Goal: Task Accomplishment & Management: Complete application form

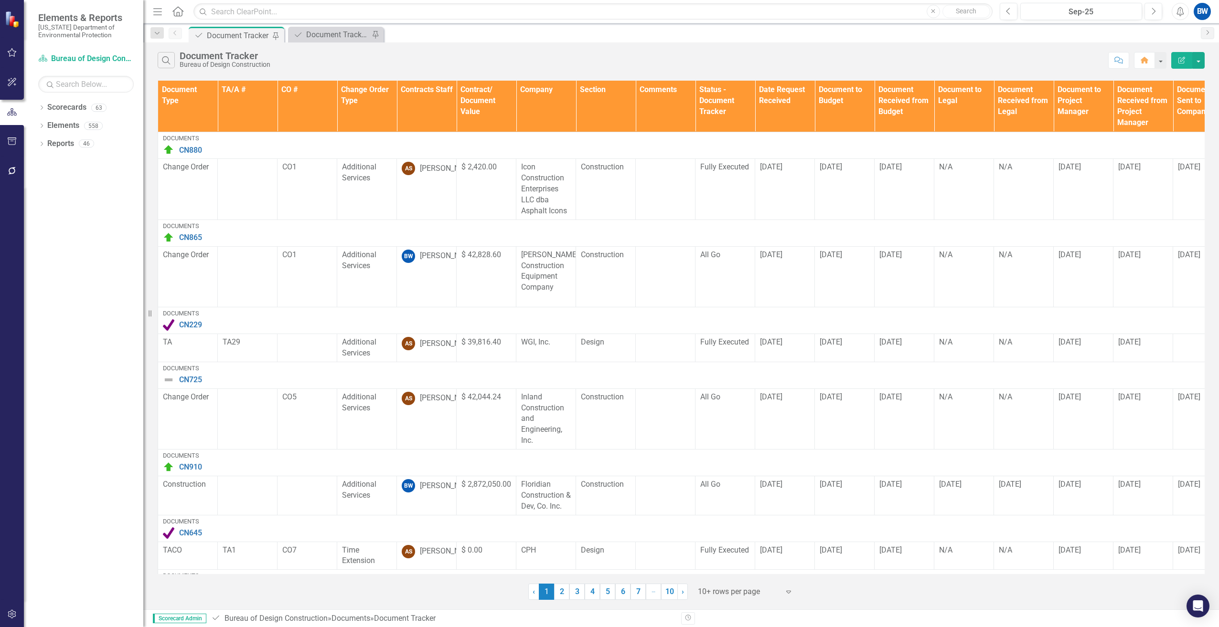
click at [415, 104] on th "Contracts Staff" at bounding box center [427, 107] width 60 height 52
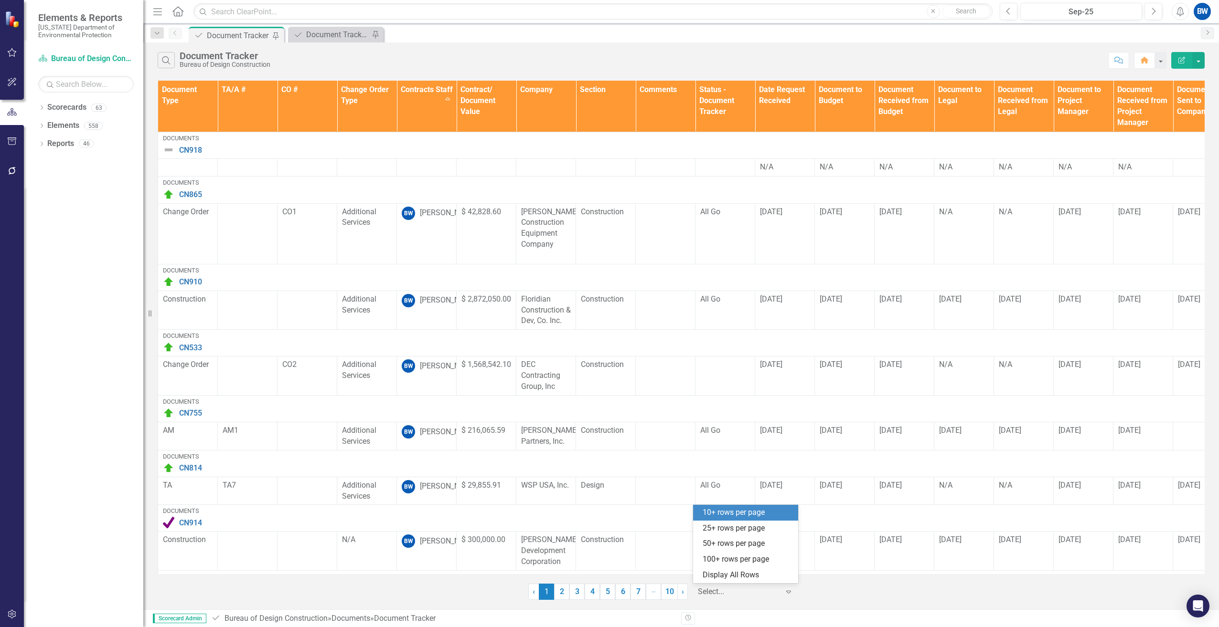
click at [763, 593] on div at bounding box center [738, 592] width 81 height 13
click at [740, 557] on div "100+ rows per page" at bounding box center [747, 559] width 90 height 11
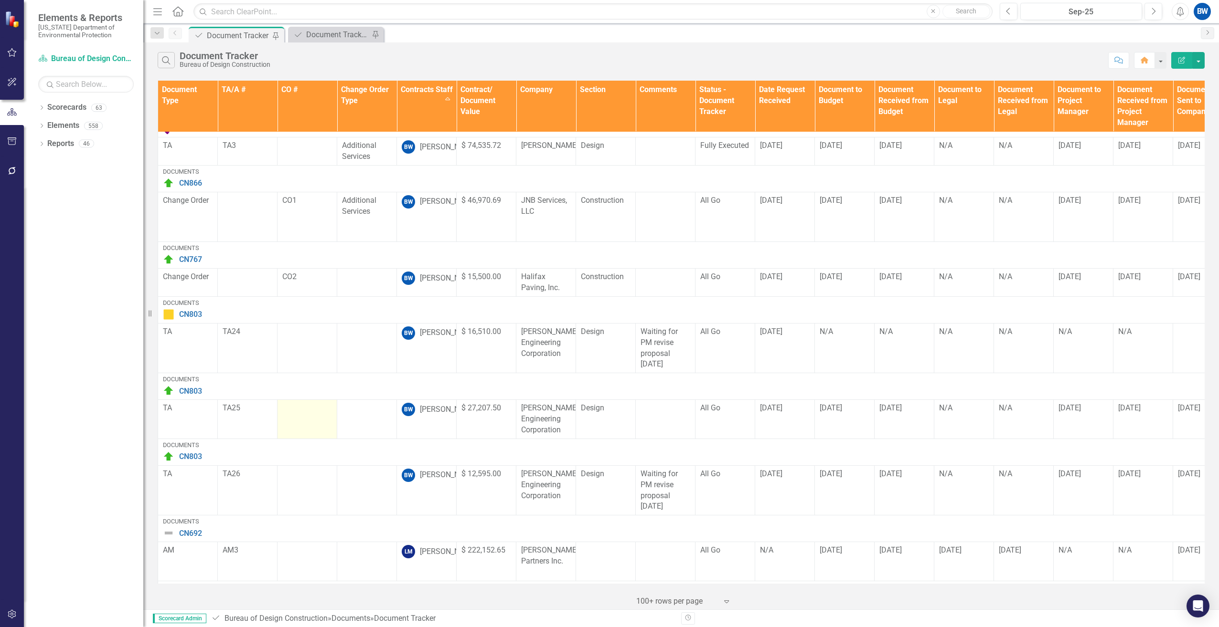
scroll to position [1098, 0]
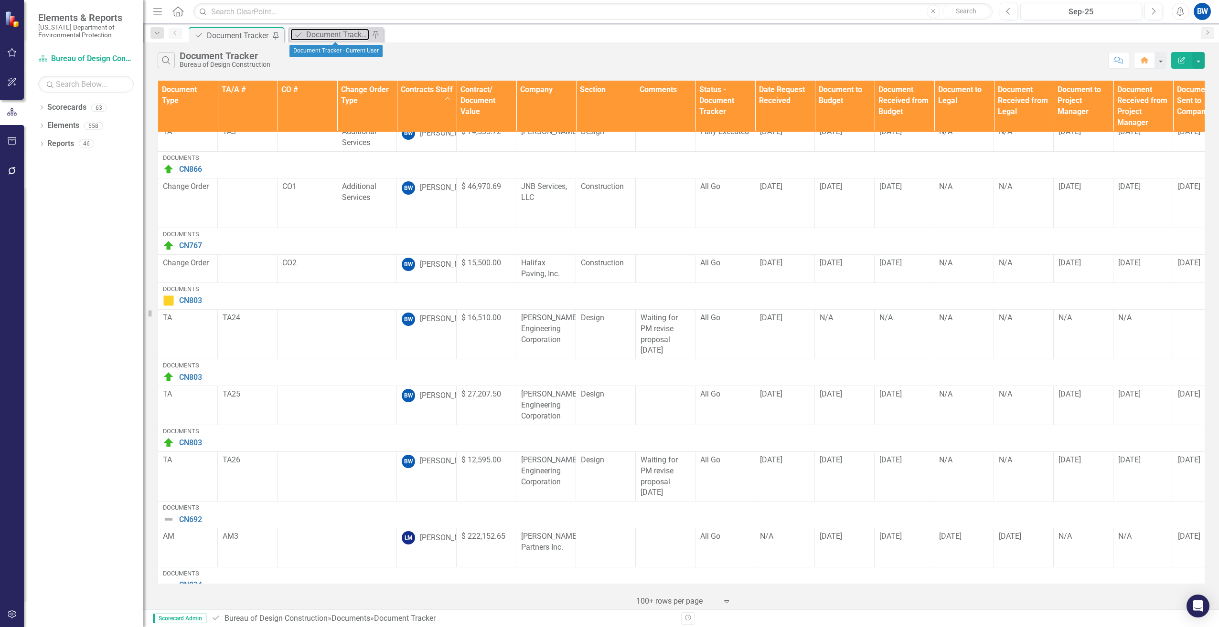
drag, startPoint x: 346, startPoint y: 34, endPoint x: 369, endPoint y: 0, distance: 40.9
click at [346, 34] on div "Document Tracker - Current User" at bounding box center [337, 35] width 63 height 12
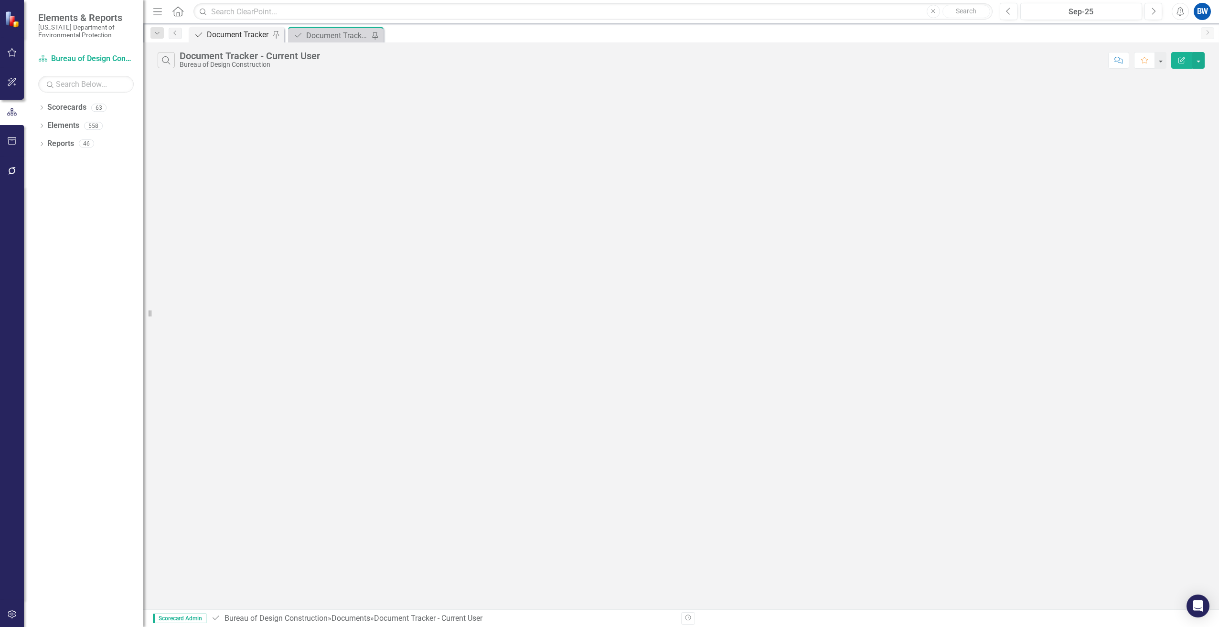
click at [230, 33] on div "Document Tracker" at bounding box center [238, 35] width 63 height 12
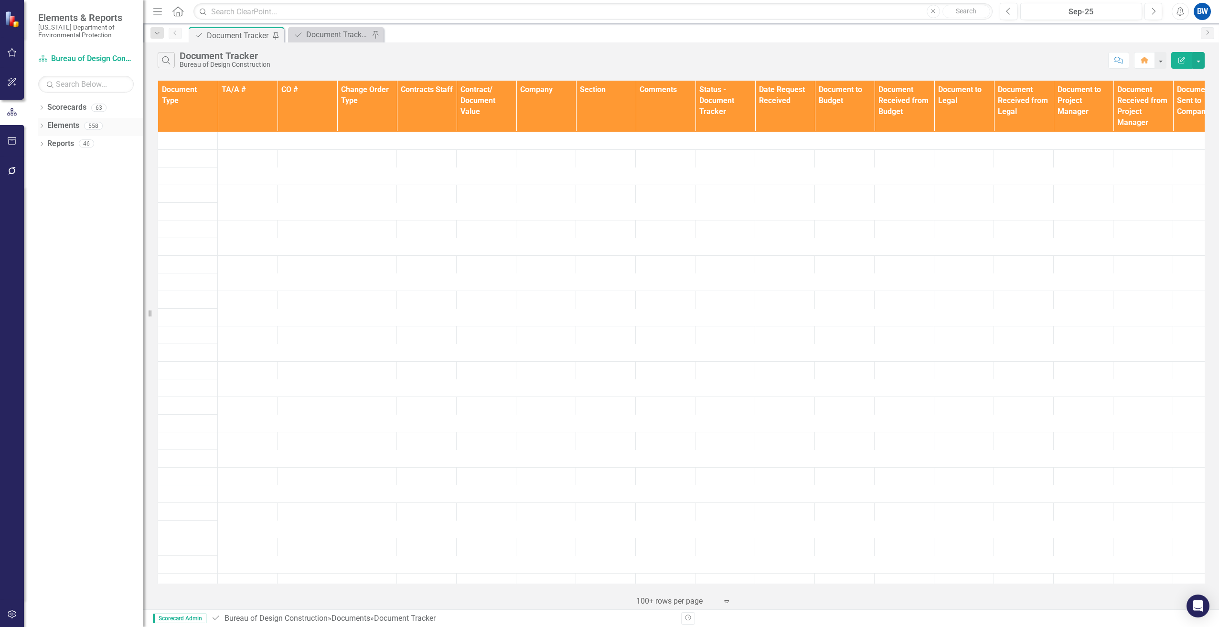
click at [66, 125] on link "Elements" at bounding box center [63, 125] width 32 height 11
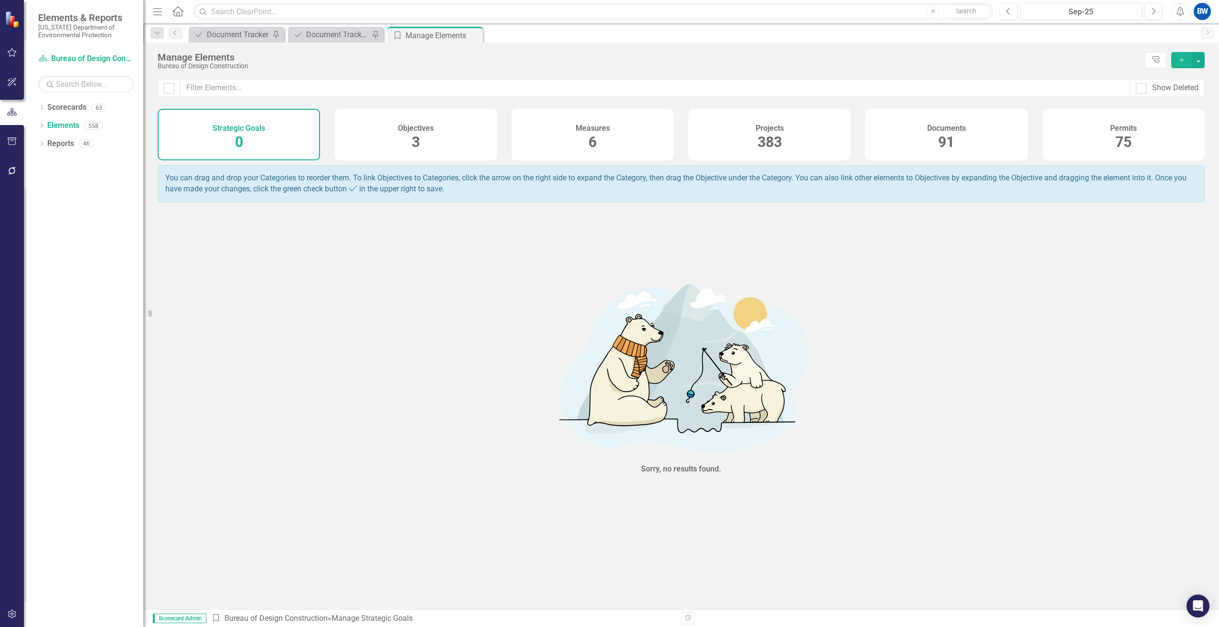
click at [909, 123] on div "Documents 91" at bounding box center [946, 135] width 162 height 52
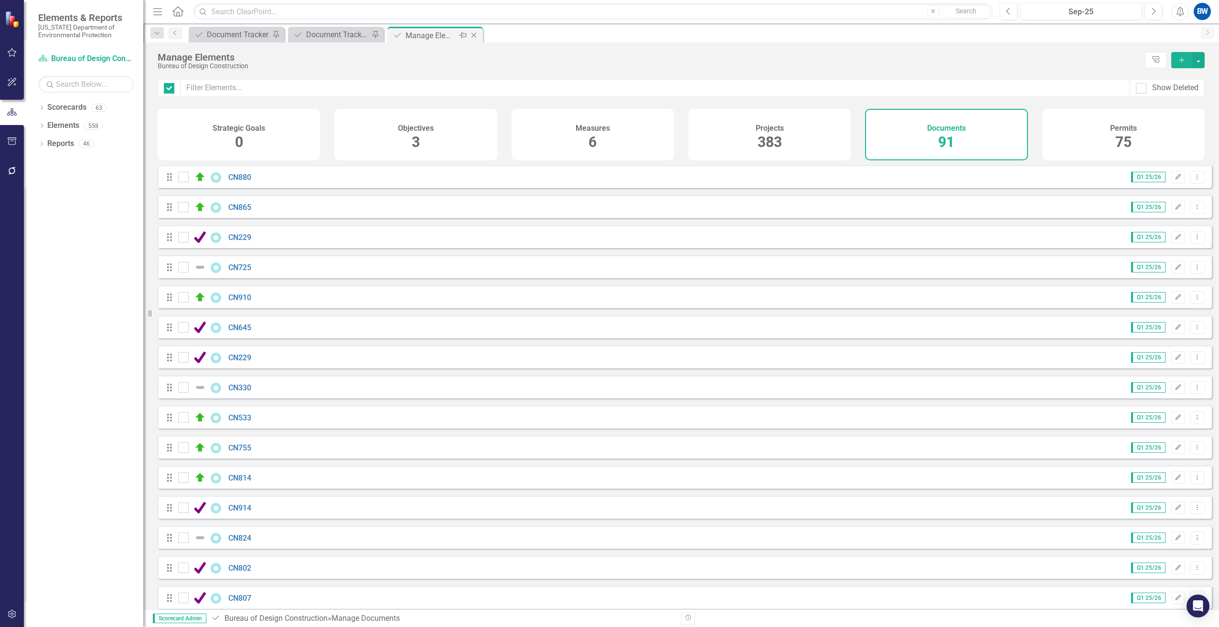
checkbox input "false"
click at [464, 33] on icon "Pin" at bounding box center [463, 36] width 8 height 10
click at [1176, 61] on button "Add" at bounding box center [1181, 60] width 21 height 16
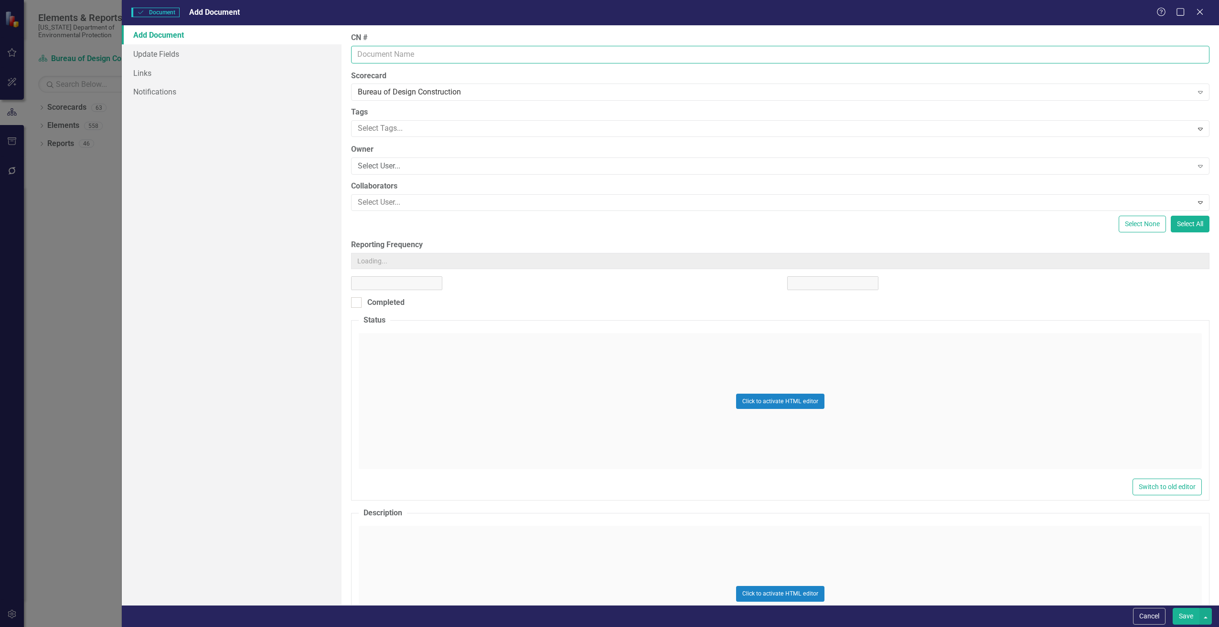
click at [397, 51] on input "CN #" at bounding box center [780, 55] width 858 height 18
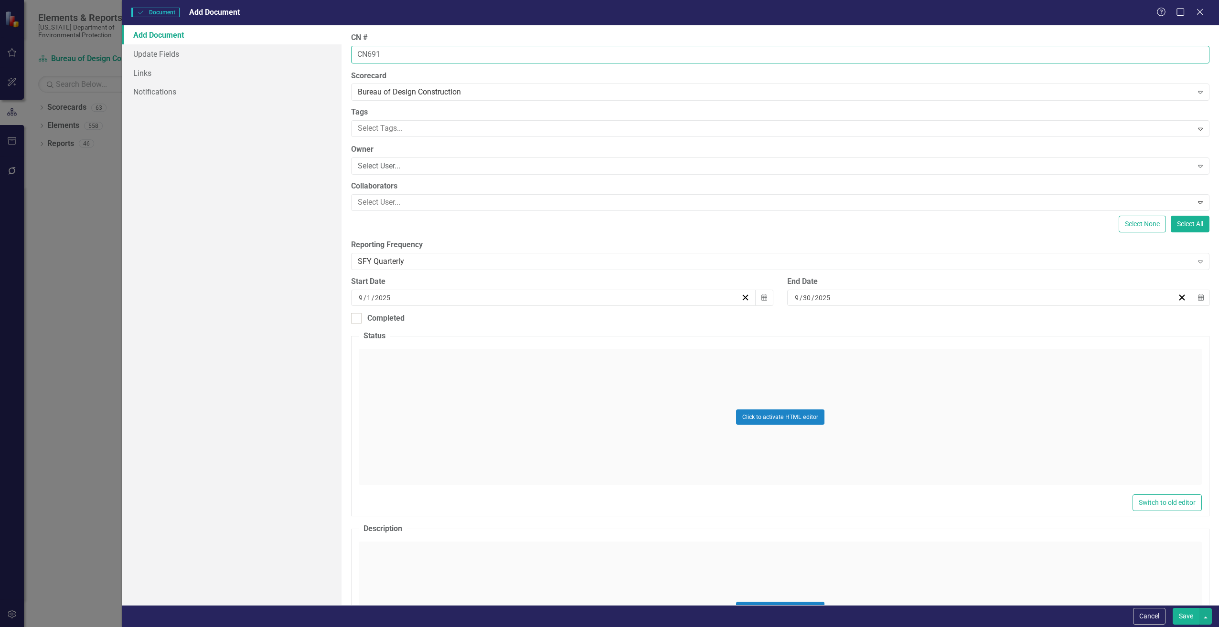
type input "CN691"
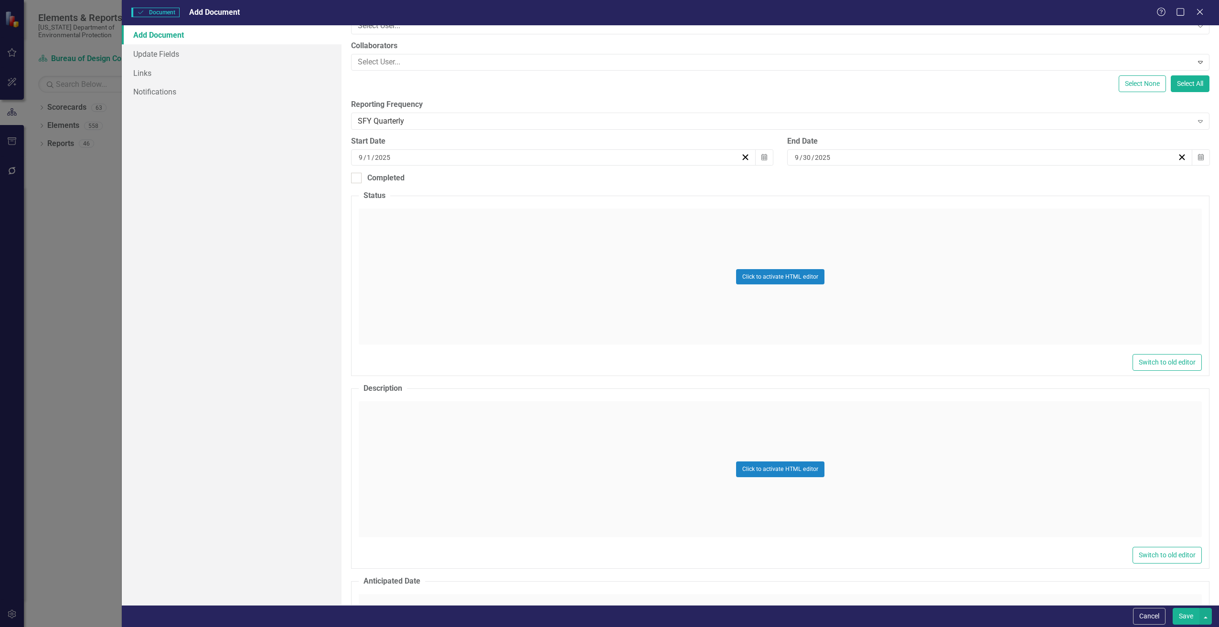
scroll to position [143, 0]
click at [394, 413] on div "Click to activate HTML editor" at bounding box center [780, 467] width 843 height 136
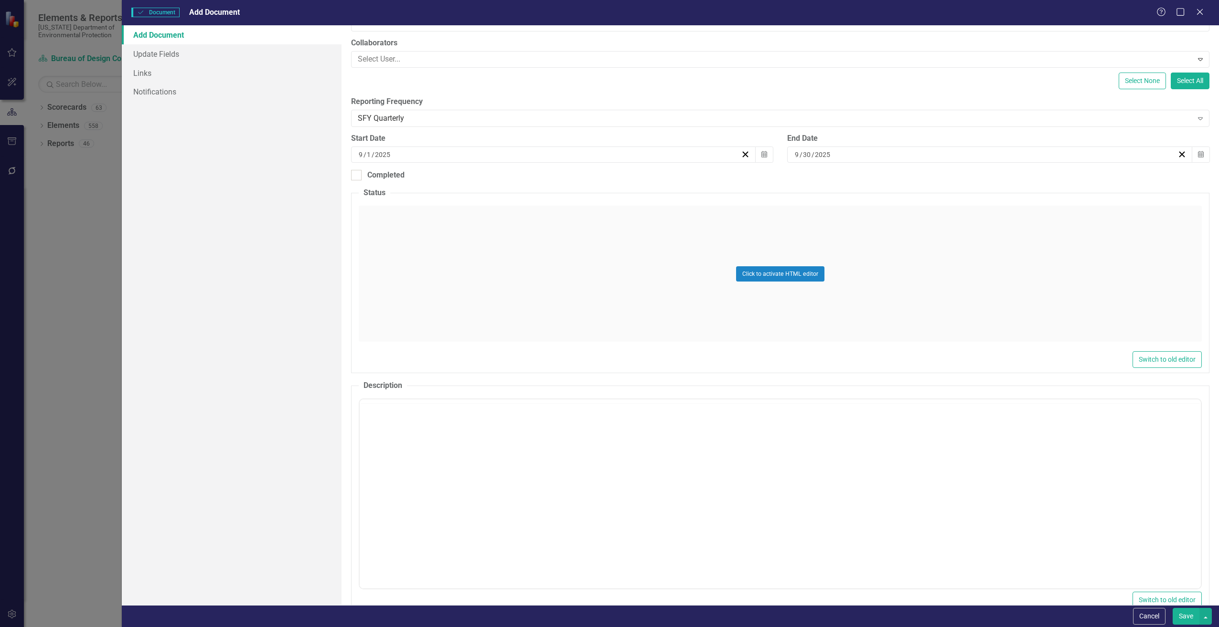
scroll to position [0, 0]
click at [406, 470] on body "Rich Text Area. Press ALT-0 for help." at bounding box center [779, 493] width 841 height 143
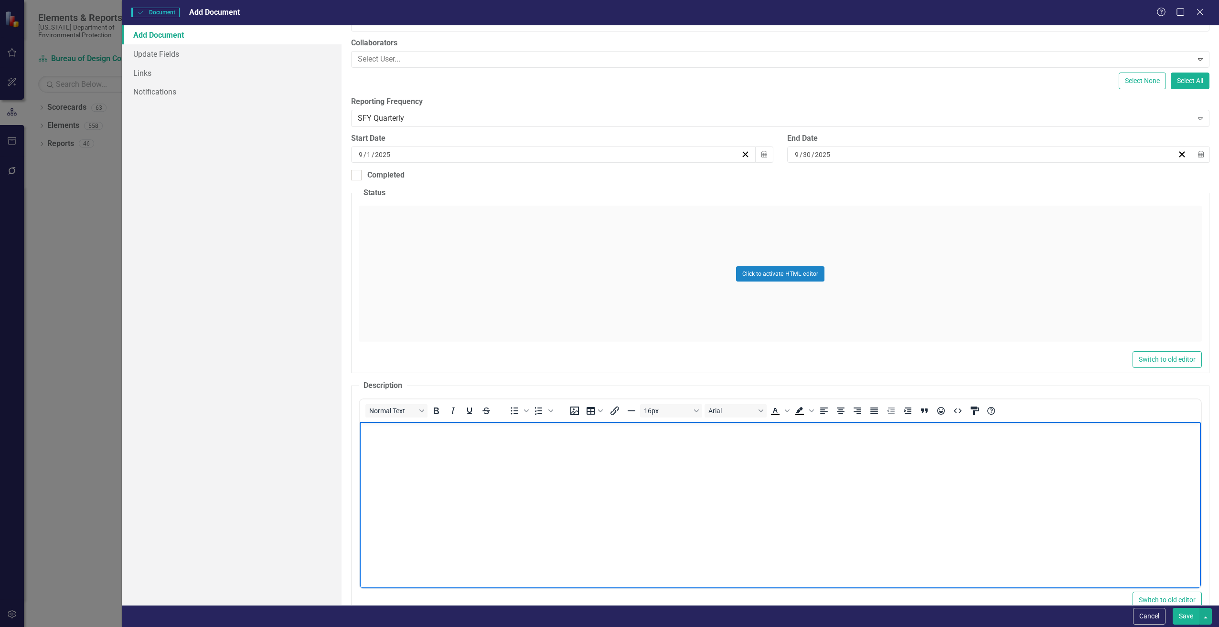
paste body "Rich Text Area. Press ALT-0 for help."
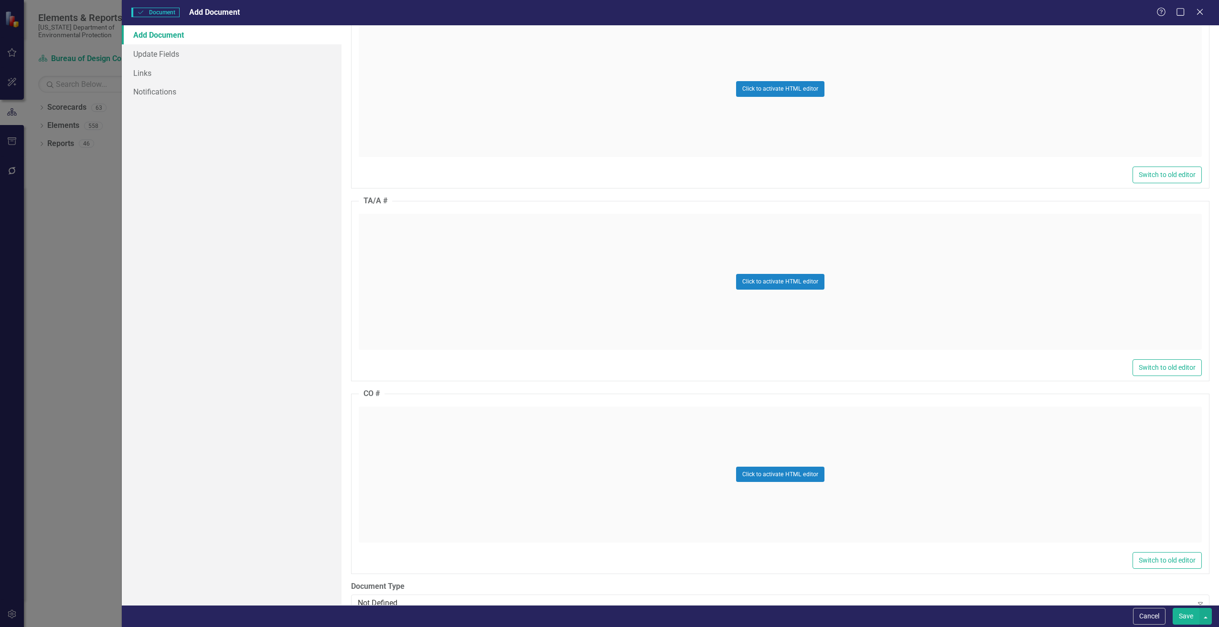
scroll to position [764, 0]
click at [425, 298] on div "Click to activate HTML editor" at bounding box center [780, 280] width 843 height 136
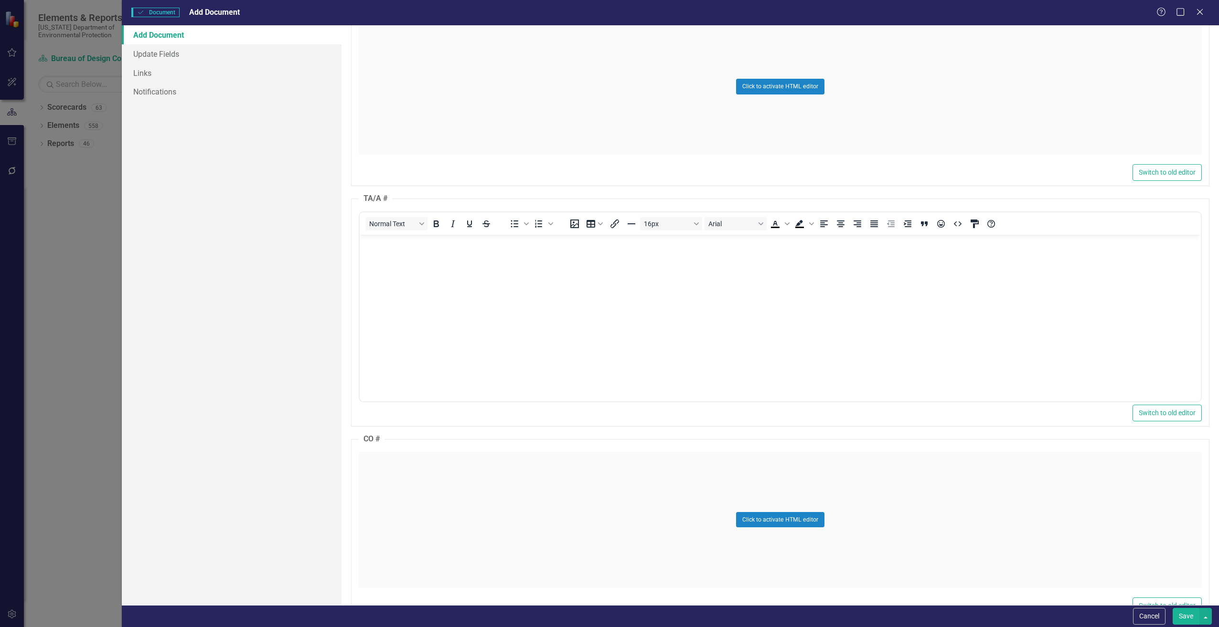
scroll to position [0, 0]
click at [425, 298] on body "Rich Text Area. Press ALT-0 for help." at bounding box center [779, 305] width 841 height 143
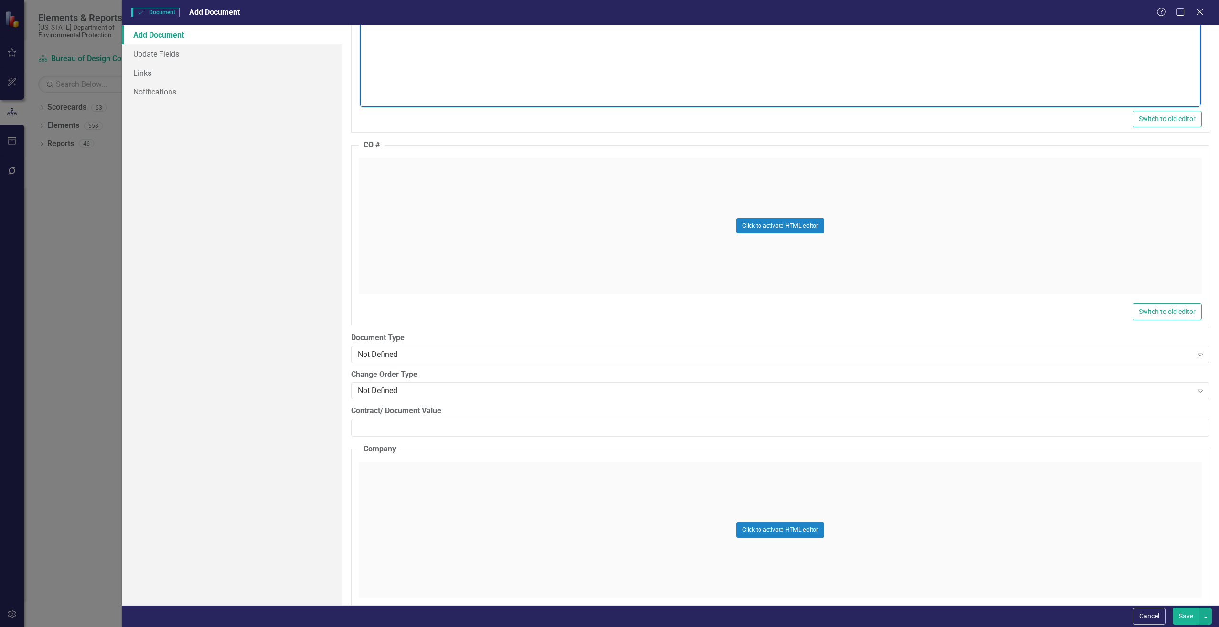
scroll to position [1146, 0]
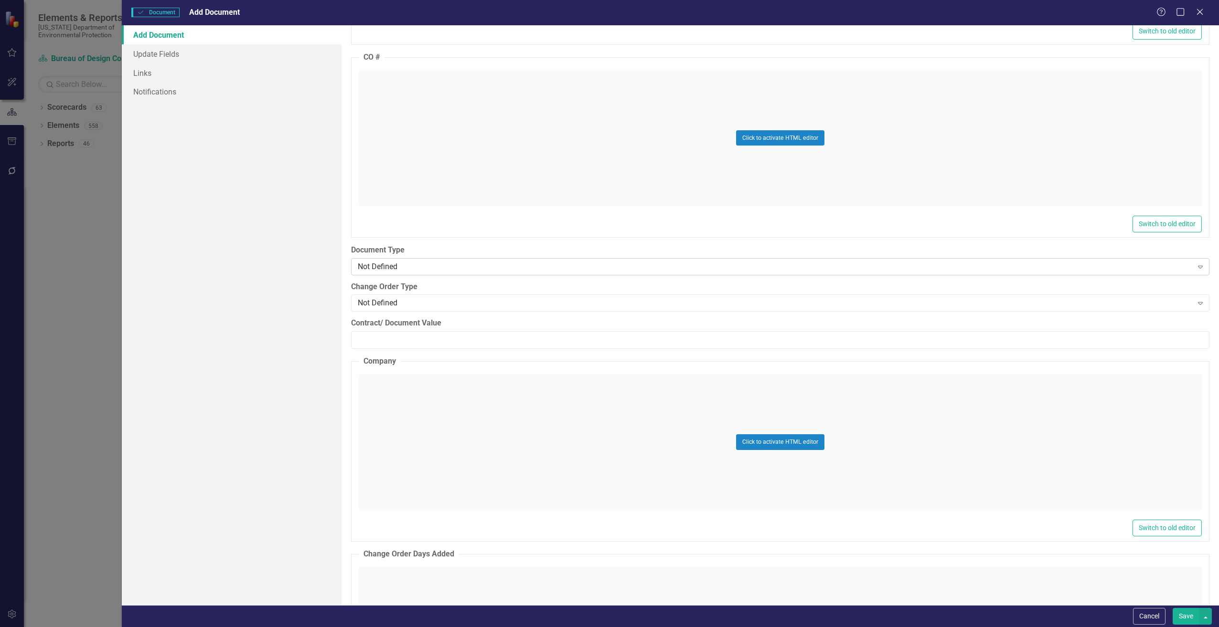
click at [373, 269] on div "Not Defined" at bounding box center [775, 266] width 835 height 11
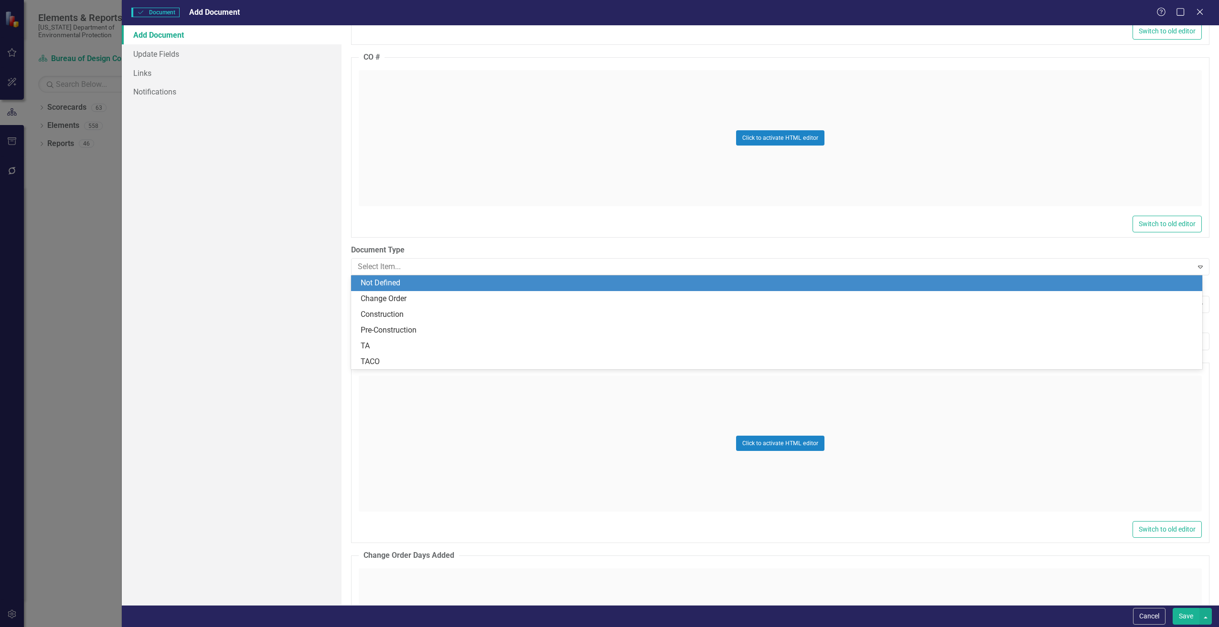
click at [385, 285] on div "Not Defined" at bounding box center [779, 283] width 836 height 11
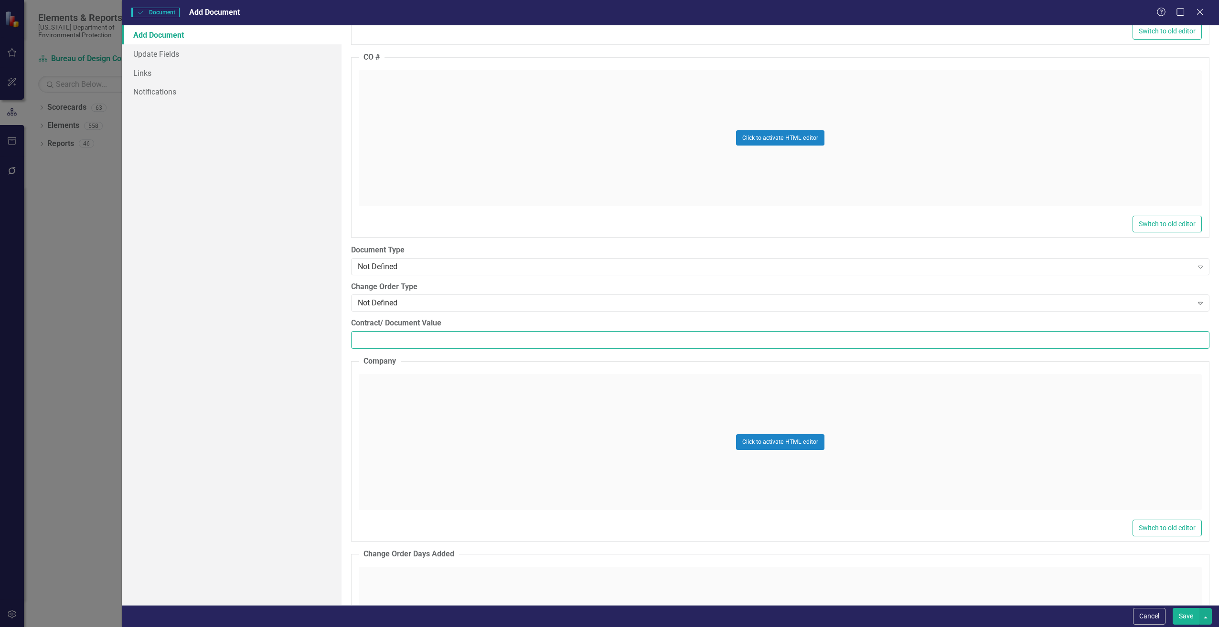
click at [373, 331] on input "Contract/ Document Value" at bounding box center [780, 340] width 858 height 18
type input "0"
click at [372, 403] on div "Click to activate HTML editor" at bounding box center [780, 442] width 843 height 136
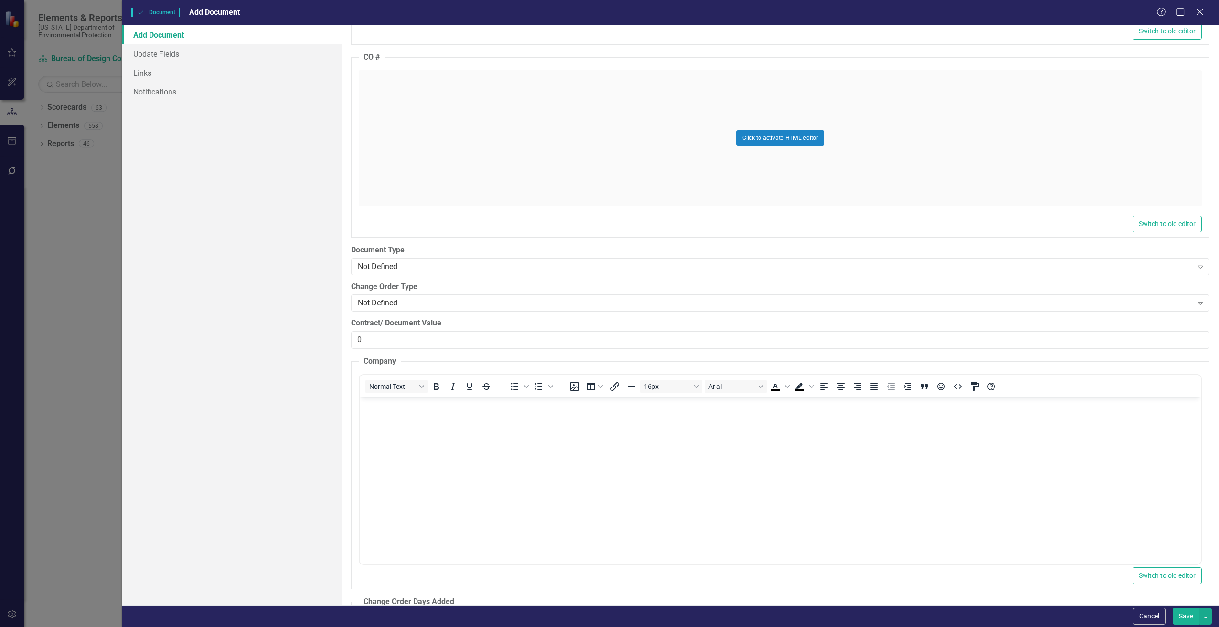
scroll to position [0, 0]
click at [489, 453] on body "Rich Text Area. Press ALT-0 for help." at bounding box center [779, 468] width 841 height 143
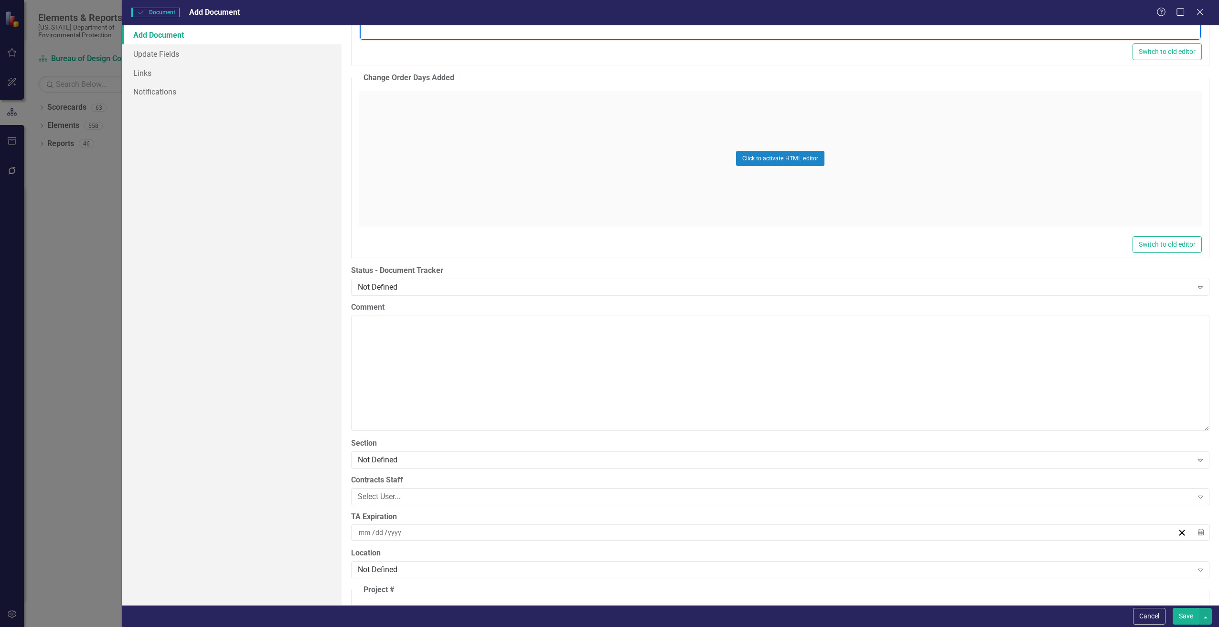
scroll to position [1671, 0]
click at [375, 286] on div "Not Defined" at bounding box center [775, 286] width 835 height 11
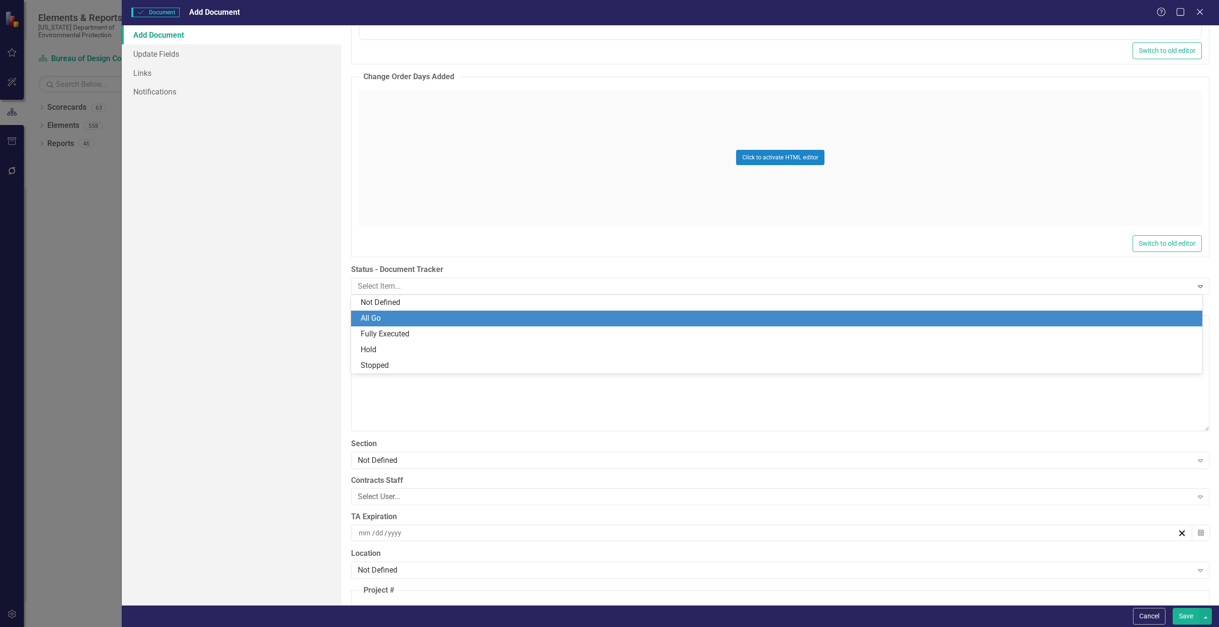
click at [384, 314] on div "All Go" at bounding box center [779, 318] width 836 height 11
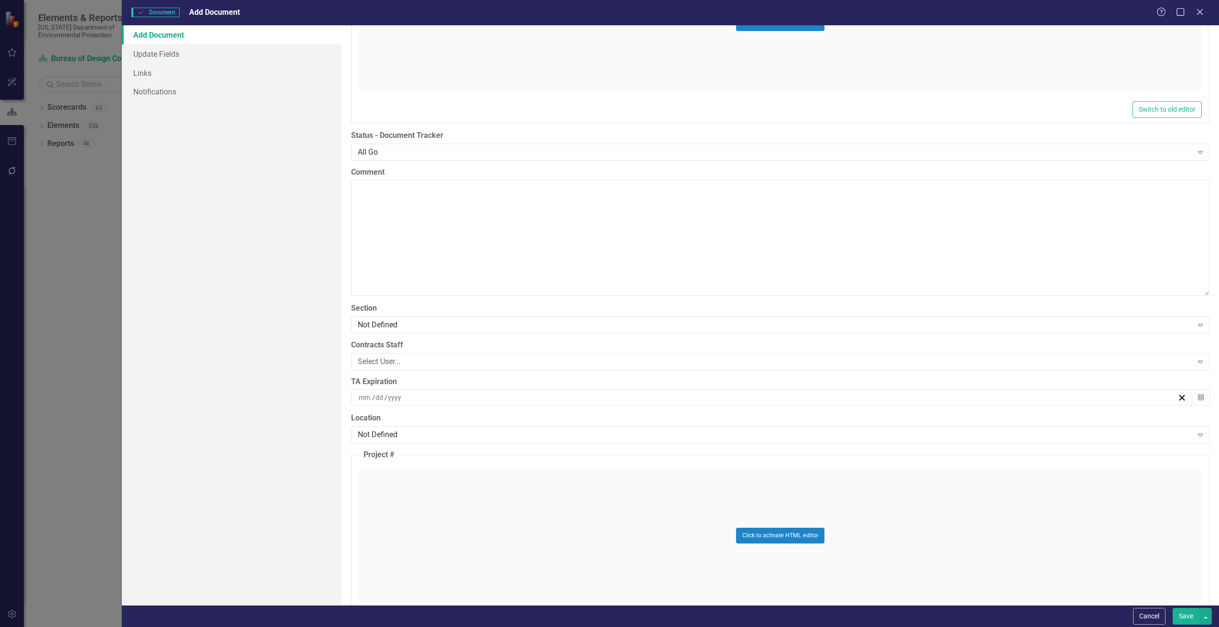
scroll to position [1815, 0]
click at [372, 311] on div "Not Defined" at bounding box center [775, 315] width 835 height 11
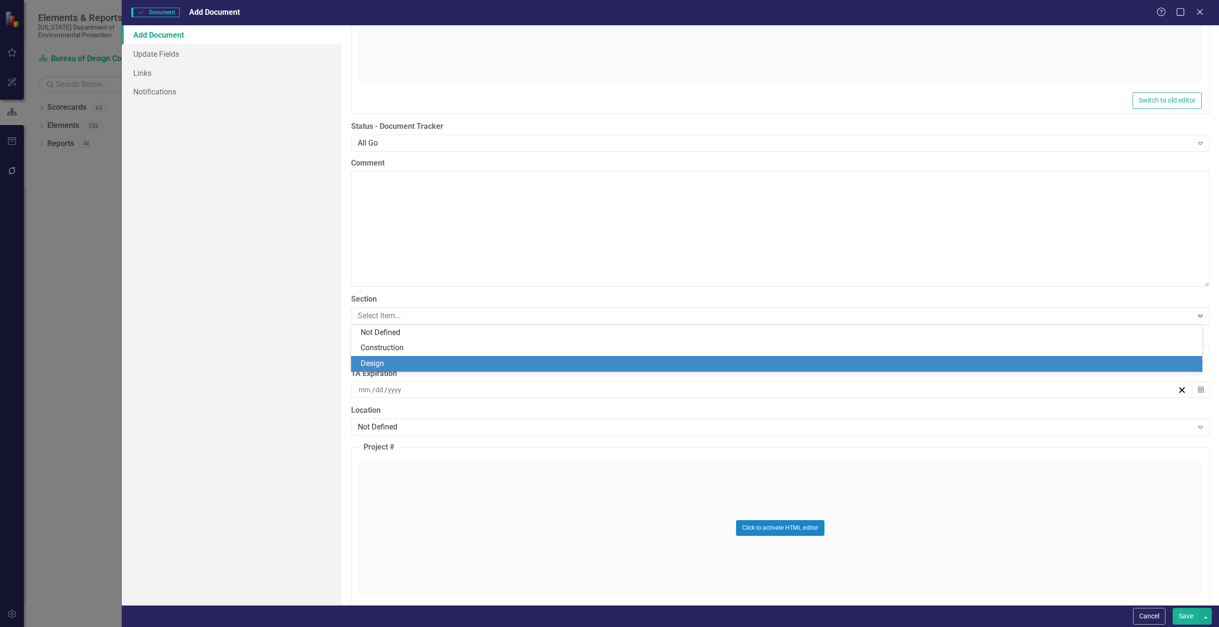
click at [371, 365] on div "Design" at bounding box center [779, 364] width 836 height 11
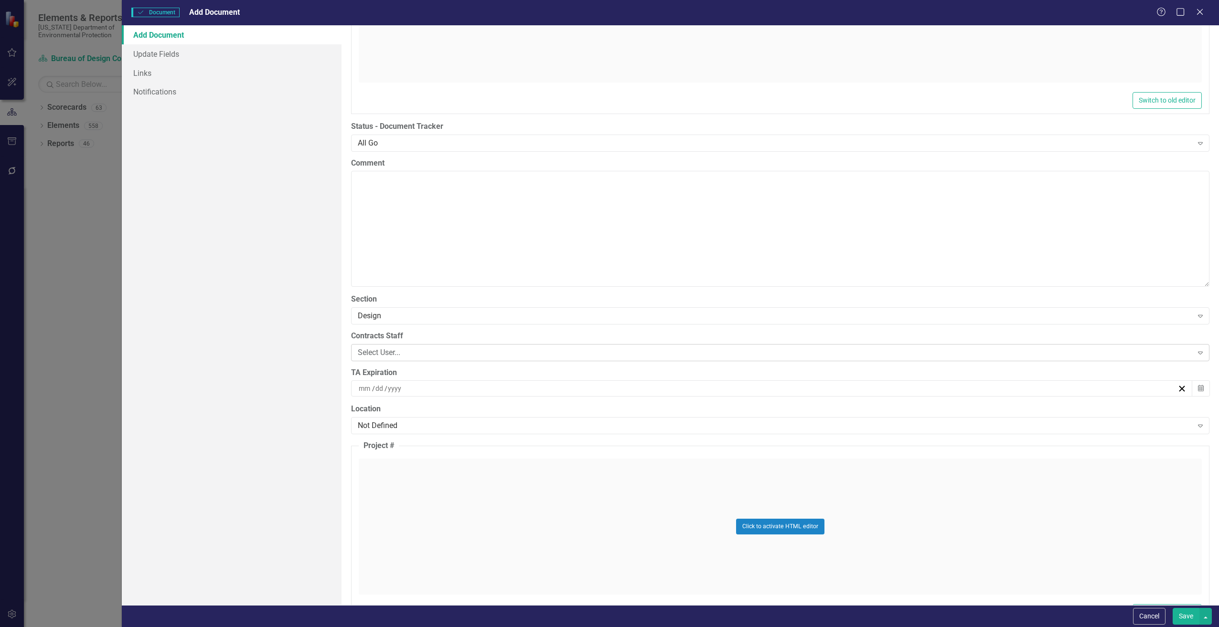
click at [372, 347] on div "Select User..." at bounding box center [775, 352] width 835 height 11
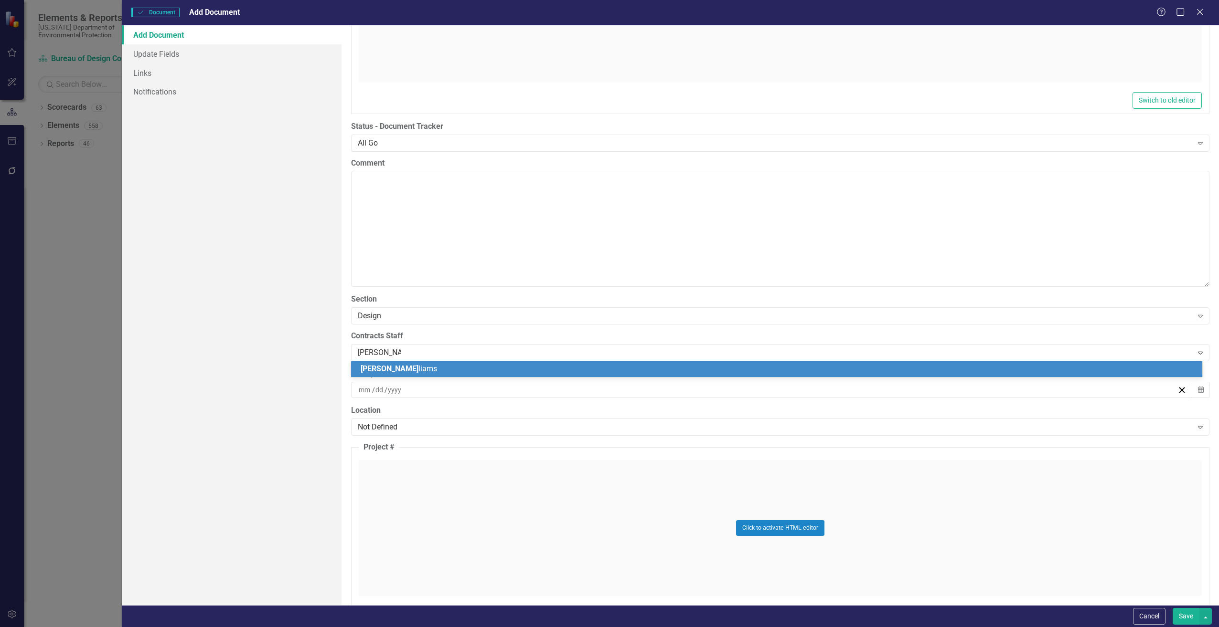
type input "[PERSON_NAME]"
click at [370, 371] on span "[PERSON_NAME]" at bounding box center [390, 368] width 58 height 9
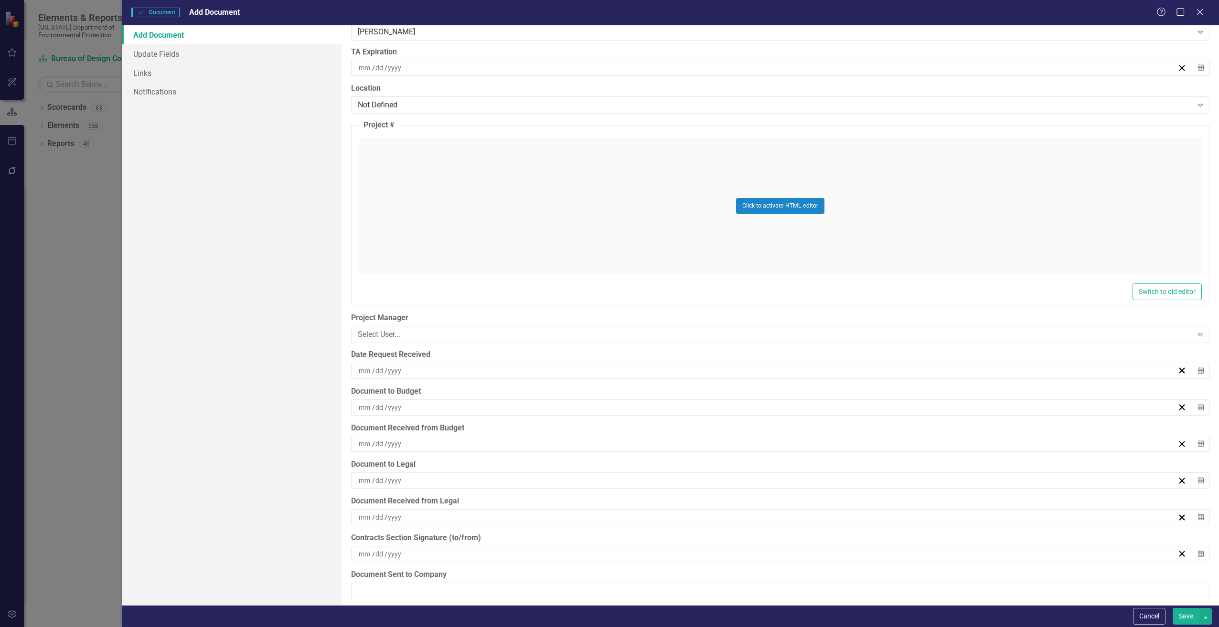
scroll to position [2149, 0]
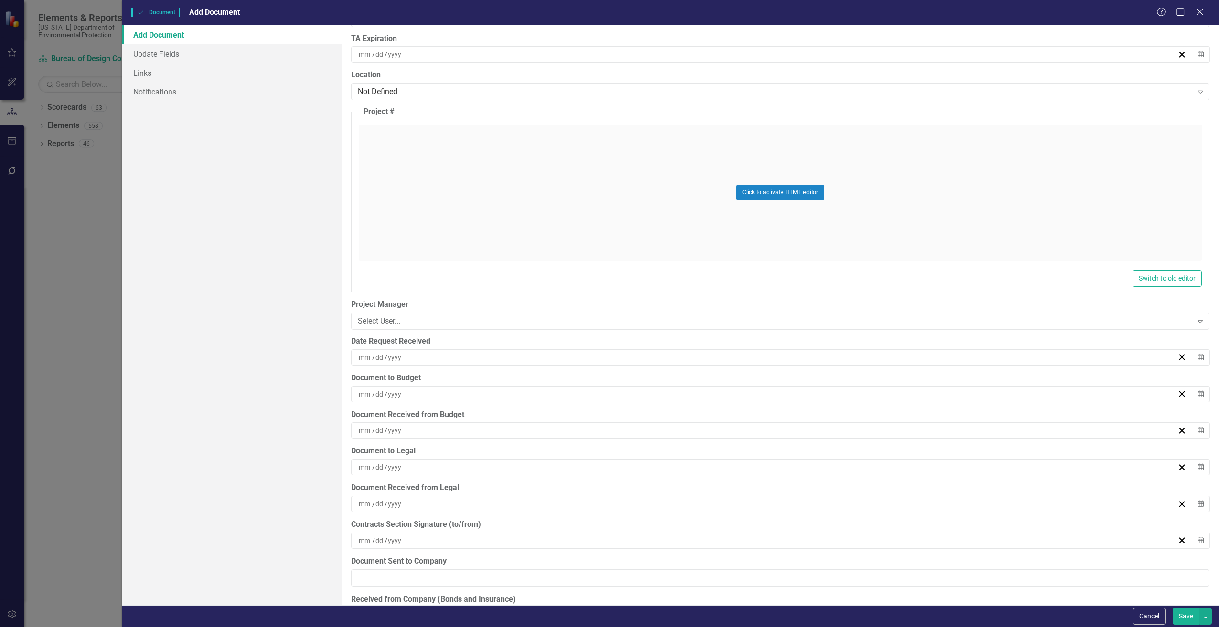
click at [363, 354] on input at bounding box center [365, 358] width 14 height 10
click at [794, 461] on abbr "25" at bounding box center [792, 465] width 8 height 8
click at [364, 395] on input at bounding box center [365, 395] width 14 height 10
click at [814, 500] on abbr "26" at bounding box center [815, 502] width 8 height 8
click at [382, 434] on input at bounding box center [380, 431] width 10 height 10
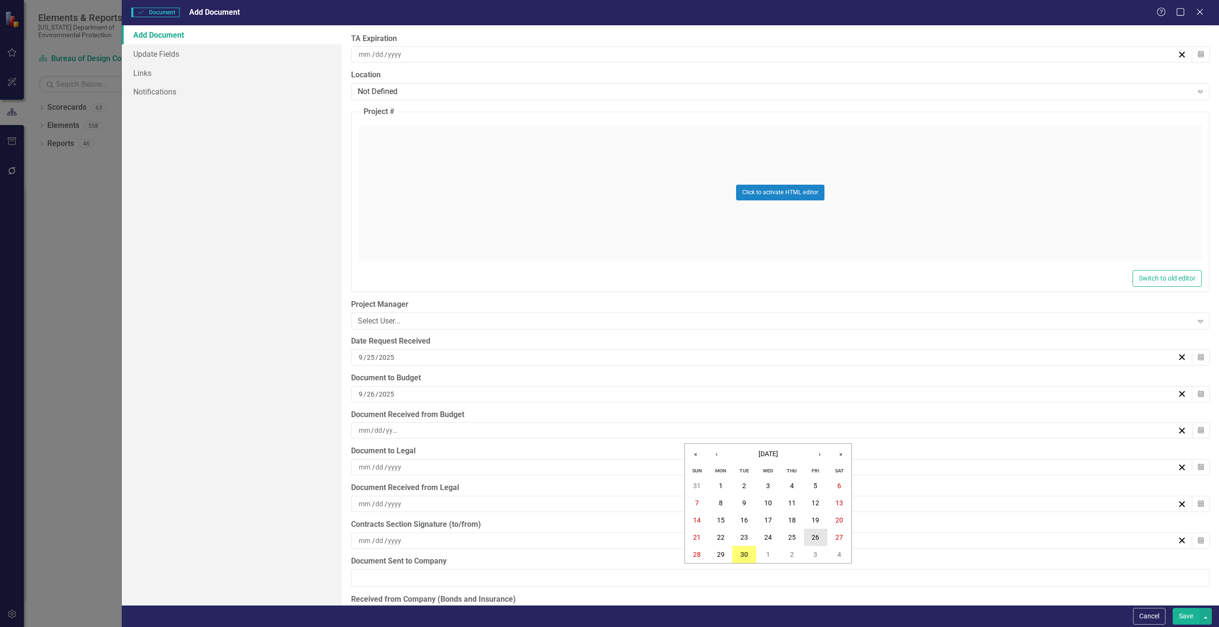
click at [810, 534] on button "26" at bounding box center [816, 537] width 24 height 17
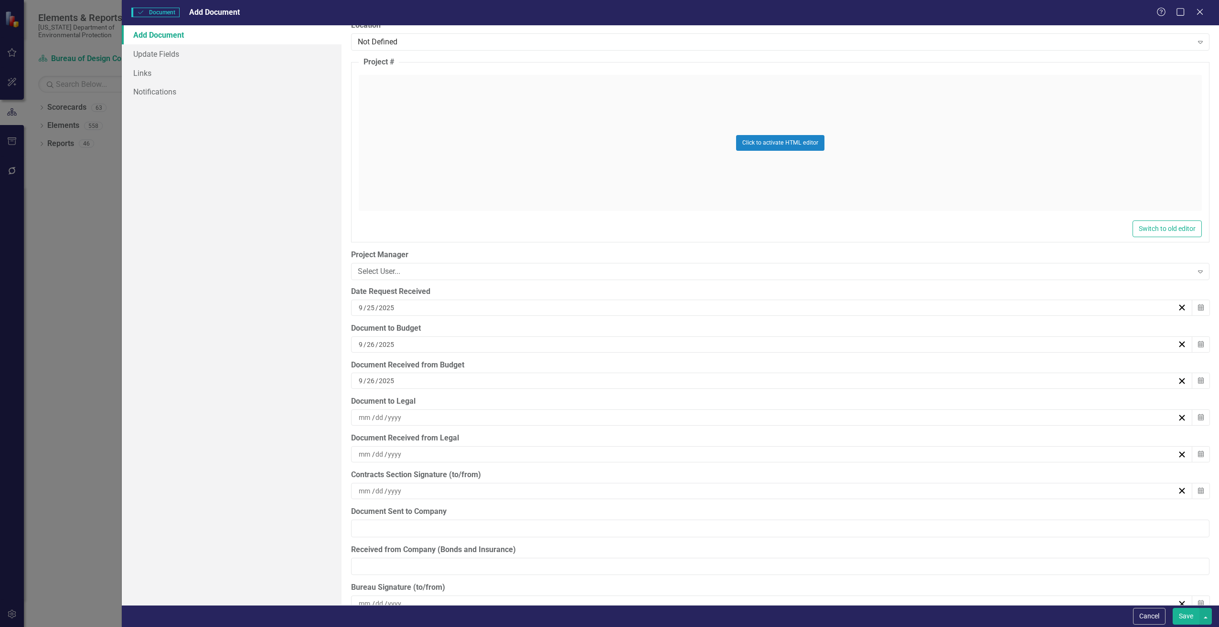
scroll to position [2244, 0]
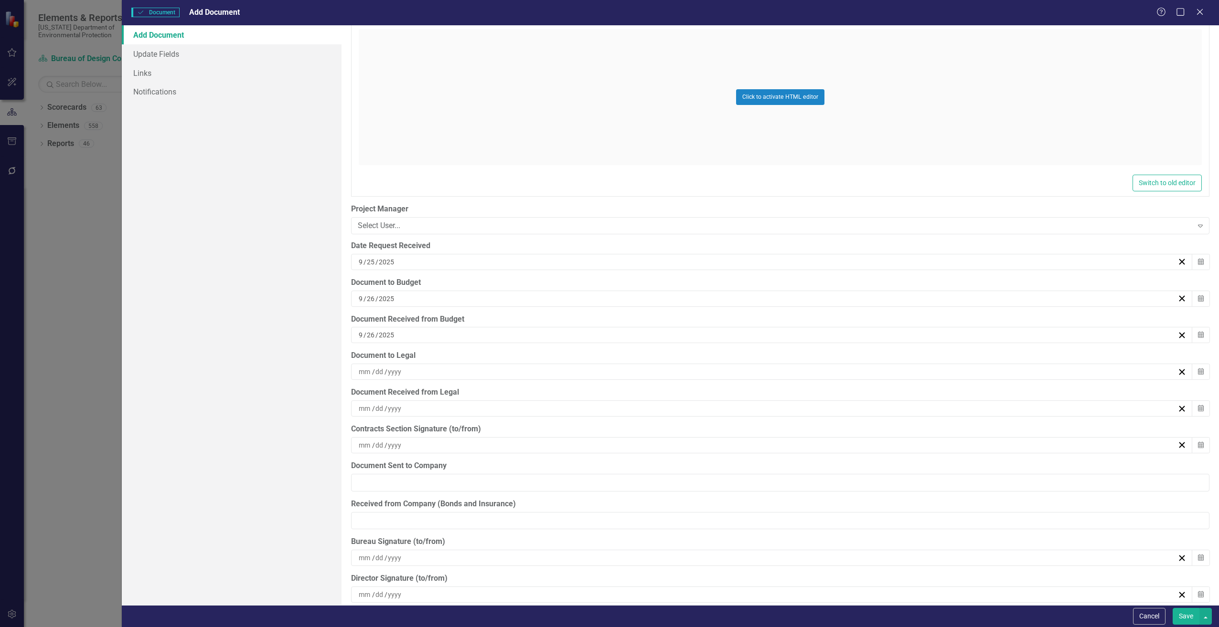
click at [368, 373] on input at bounding box center [365, 372] width 14 height 10
click at [814, 477] on abbr "26" at bounding box center [815, 479] width 8 height 8
click at [368, 408] on input at bounding box center [365, 409] width 14 height 10
click at [744, 534] on abbr "30" at bounding box center [744, 533] width 8 height 8
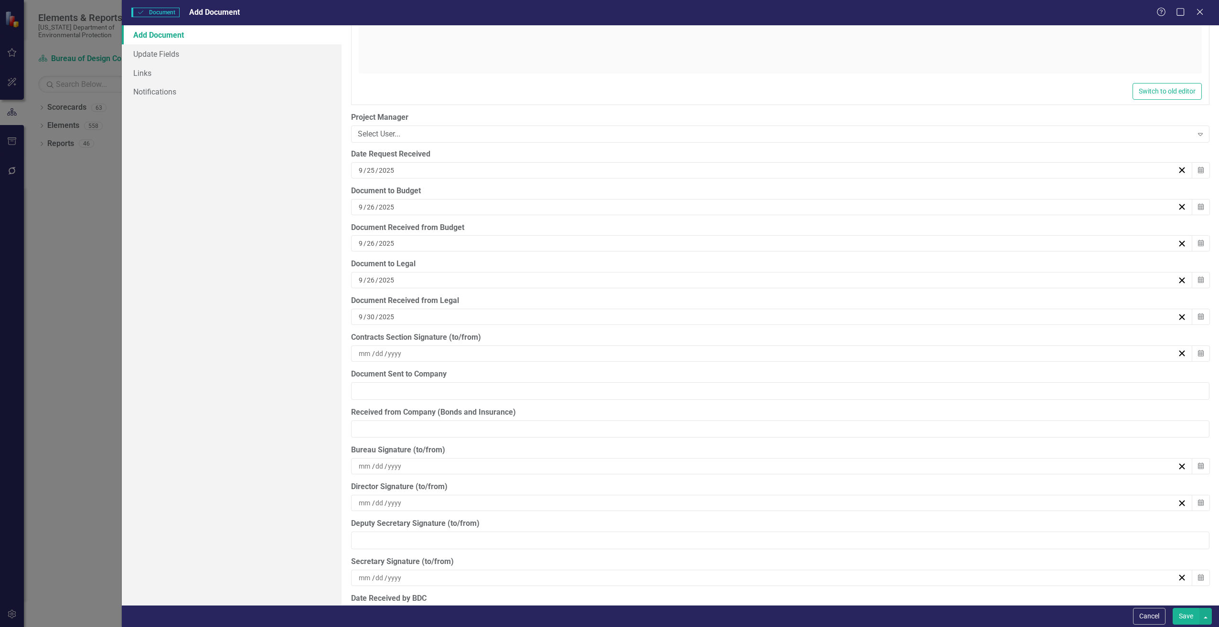
scroll to position [2340, 0]
click at [367, 389] on input "Document Sent to Company" at bounding box center [780, 388] width 858 height 18
type input "[DATE]"
click at [368, 351] on input at bounding box center [365, 350] width 14 height 10
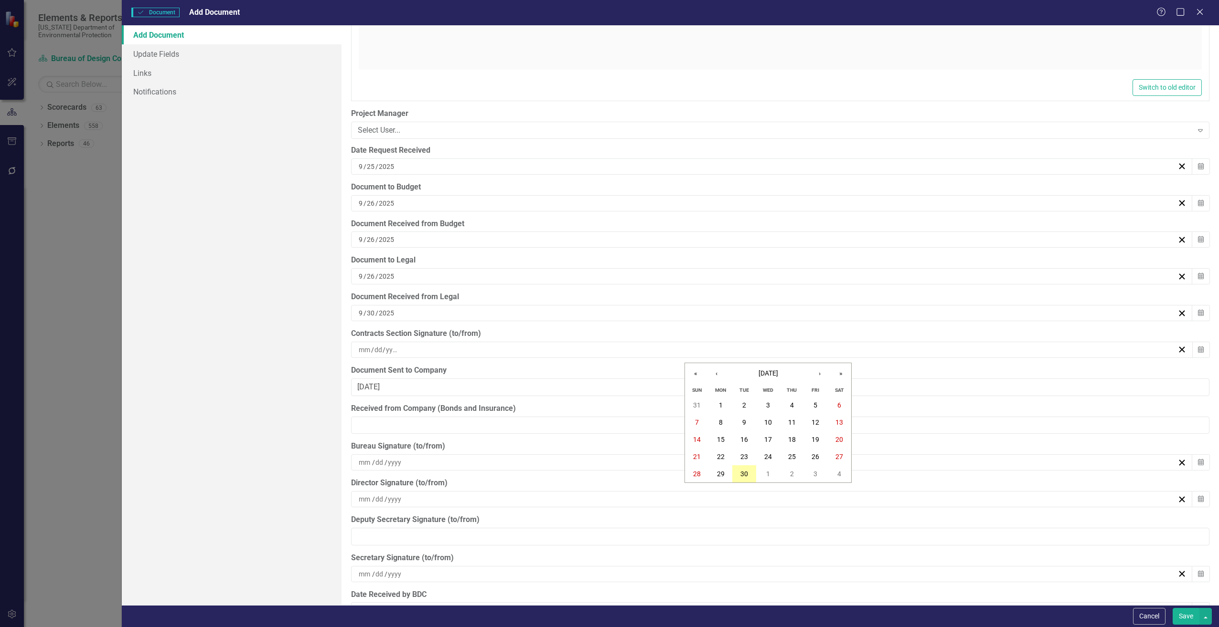
click at [747, 468] on button "30" at bounding box center [744, 474] width 24 height 17
click at [372, 424] on input "Received from Company (Bonds and Insurance)" at bounding box center [780, 426] width 858 height 18
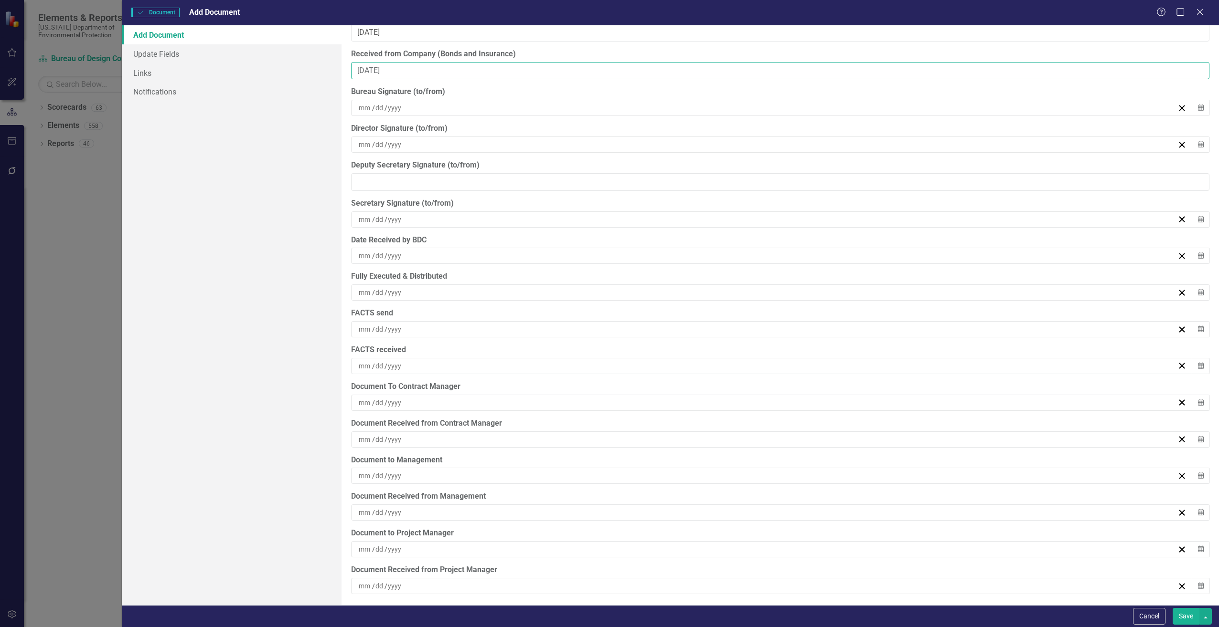
scroll to position [2698, 0]
type input "[DATE]"
click at [370, 397] on input at bounding box center [365, 400] width 14 height 10
click at [737, 524] on button "30" at bounding box center [744, 523] width 24 height 17
click at [364, 477] on input at bounding box center [365, 473] width 14 height 10
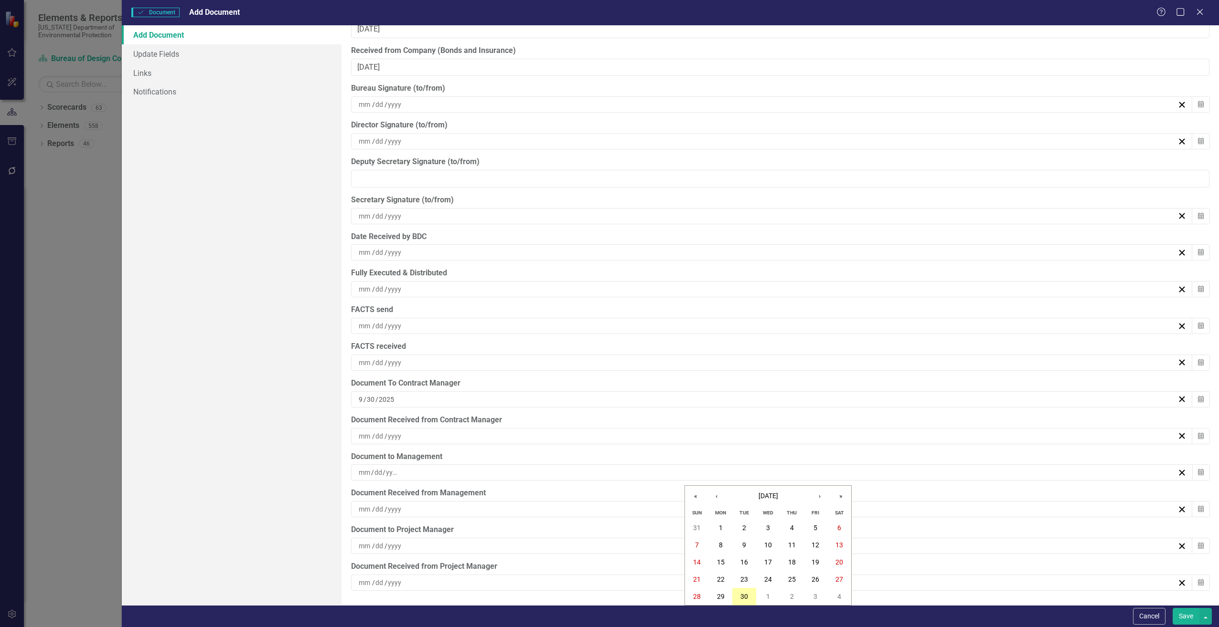
click at [739, 593] on button "30" at bounding box center [744, 596] width 24 height 17
click at [368, 440] on input at bounding box center [365, 437] width 14 height 10
click at [744, 558] on abbr "30" at bounding box center [744, 561] width 8 height 8
click at [368, 547] on input at bounding box center [365, 547] width 14 height 10
click at [749, 527] on button "30" at bounding box center [744, 524] width 24 height 17
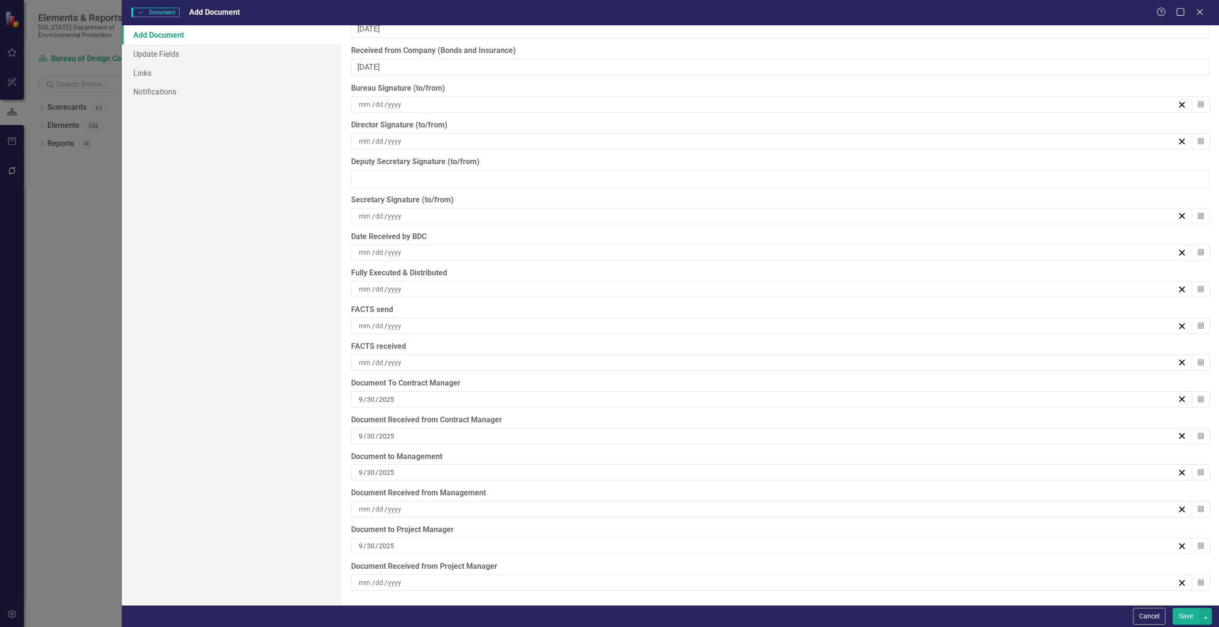
click at [364, 582] on input at bounding box center [365, 583] width 14 height 10
click at [1182, 618] on button "Save" at bounding box center [1185, 616] width 27 height 17
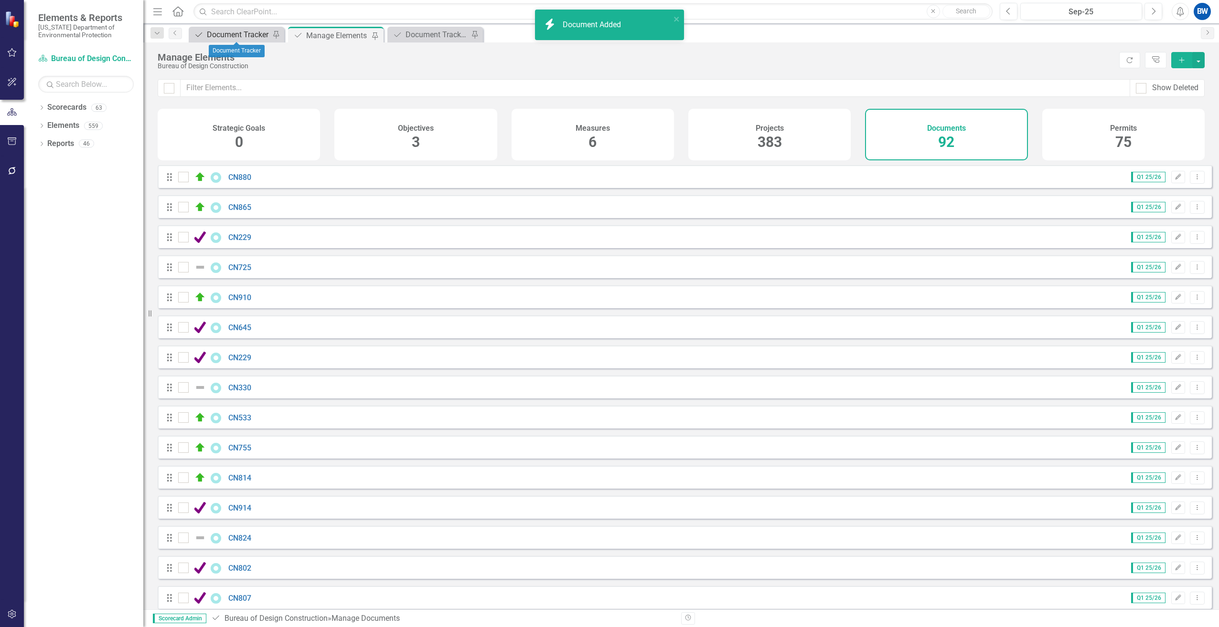
click at [251, 32] on div "Document Tracker" at bounding box center [238, 35] width 63 height 12
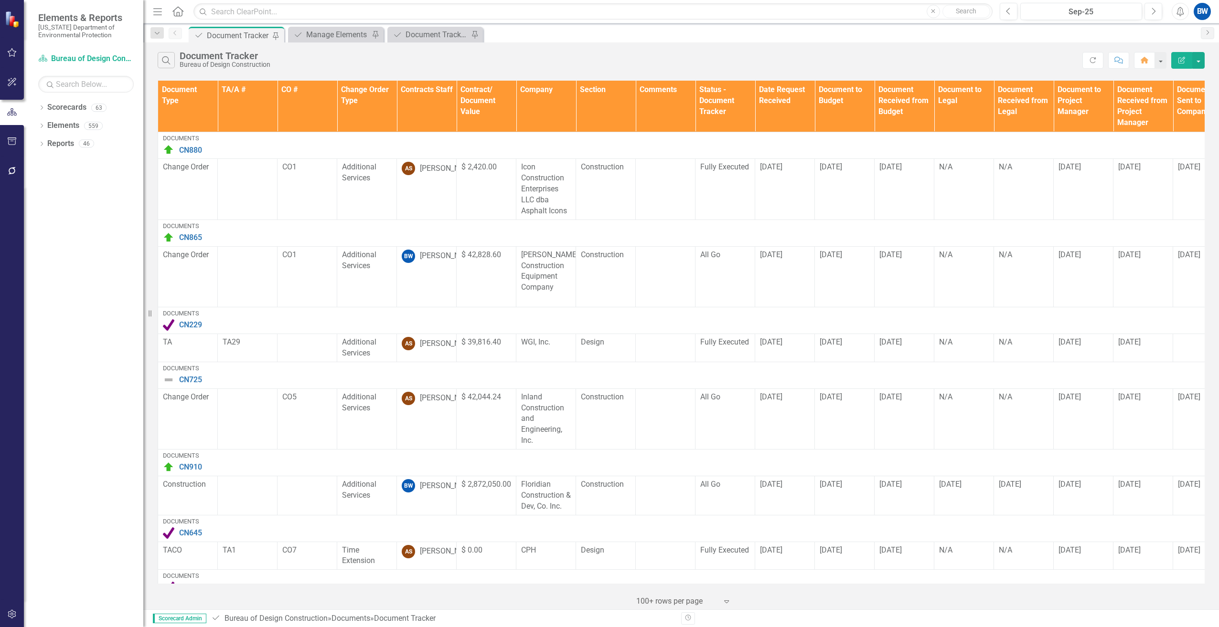
click at [422, 111] on th "Contracts Staff" at bounding box center [427, 107] width 60 height 52
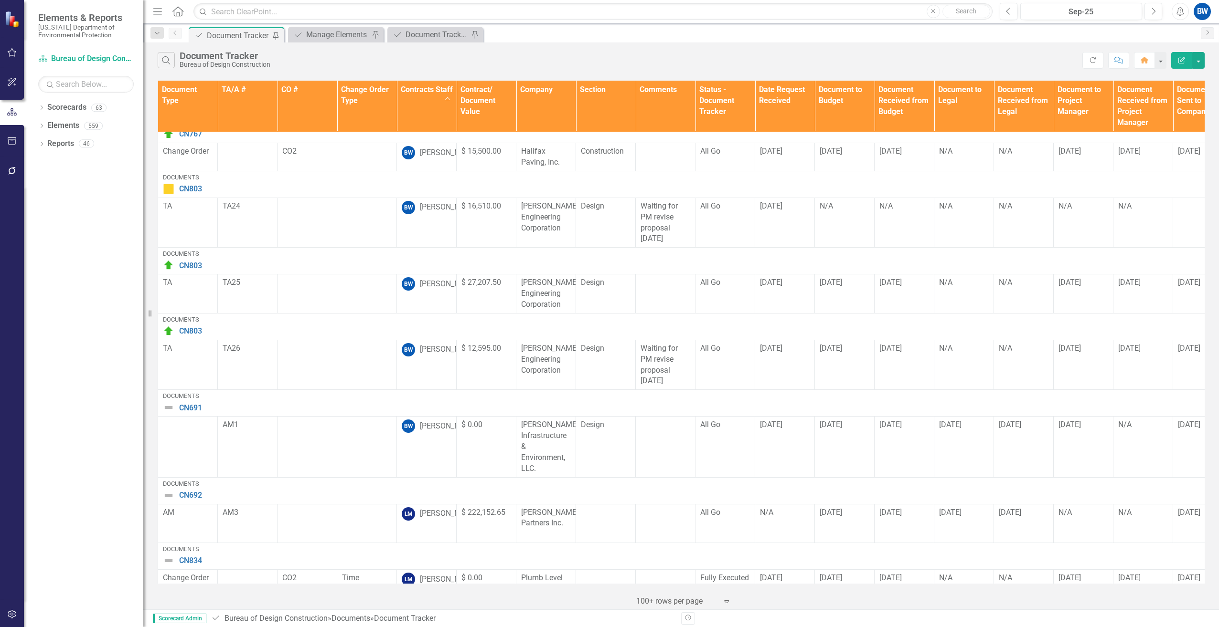
scroll to position [1242, 0]
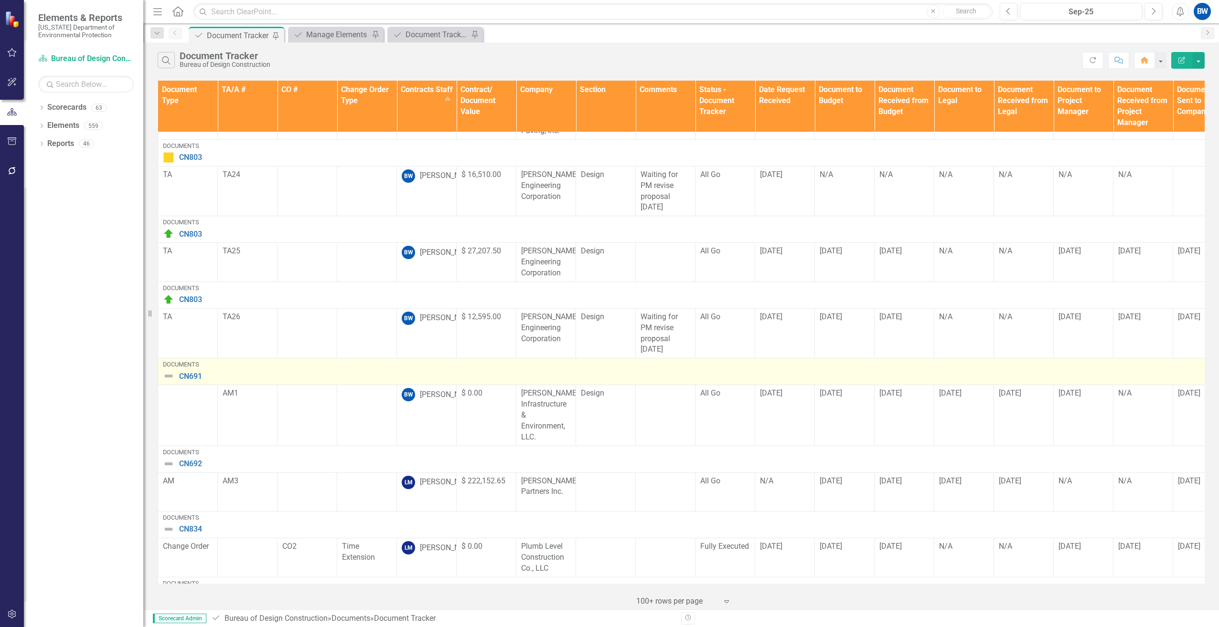
click at [170, 371] on img at bounding box center [168, 376] width 11 height 11
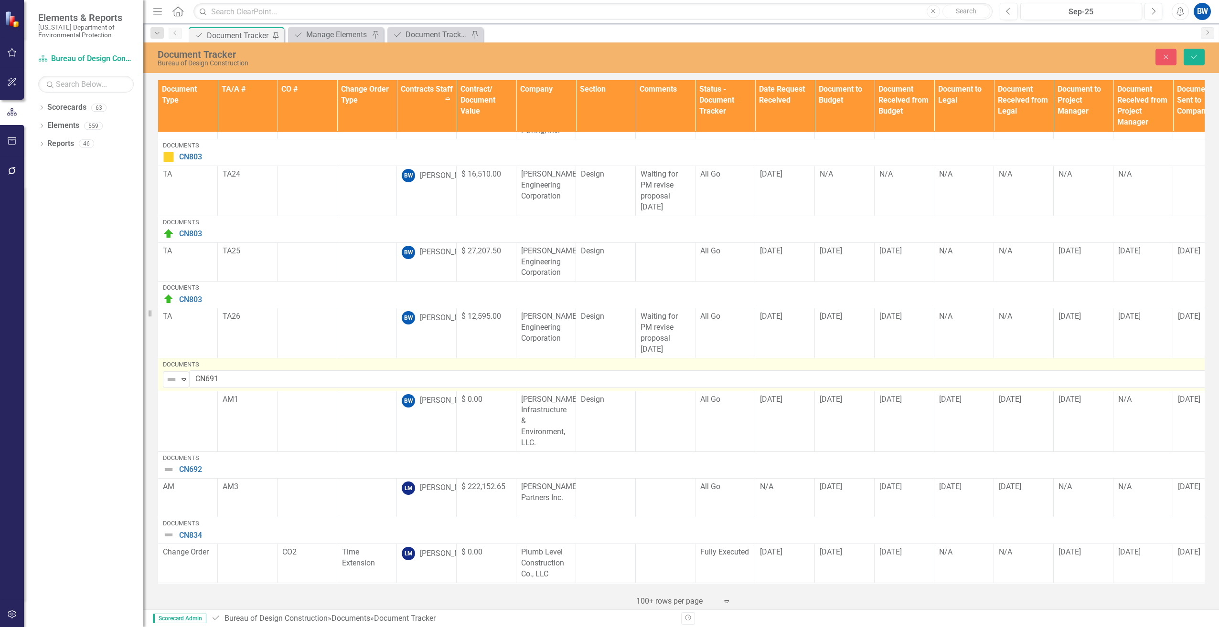
click at [174, 374] on img at bounding box center [171, 379] width 11 height 11
click at [187, 403] on div "Routing" at bounding box center [212, 406] width 80 height 11
click at [1192, 59] on icon "Save" at bounding box center [1194, 56] width 9 height 7
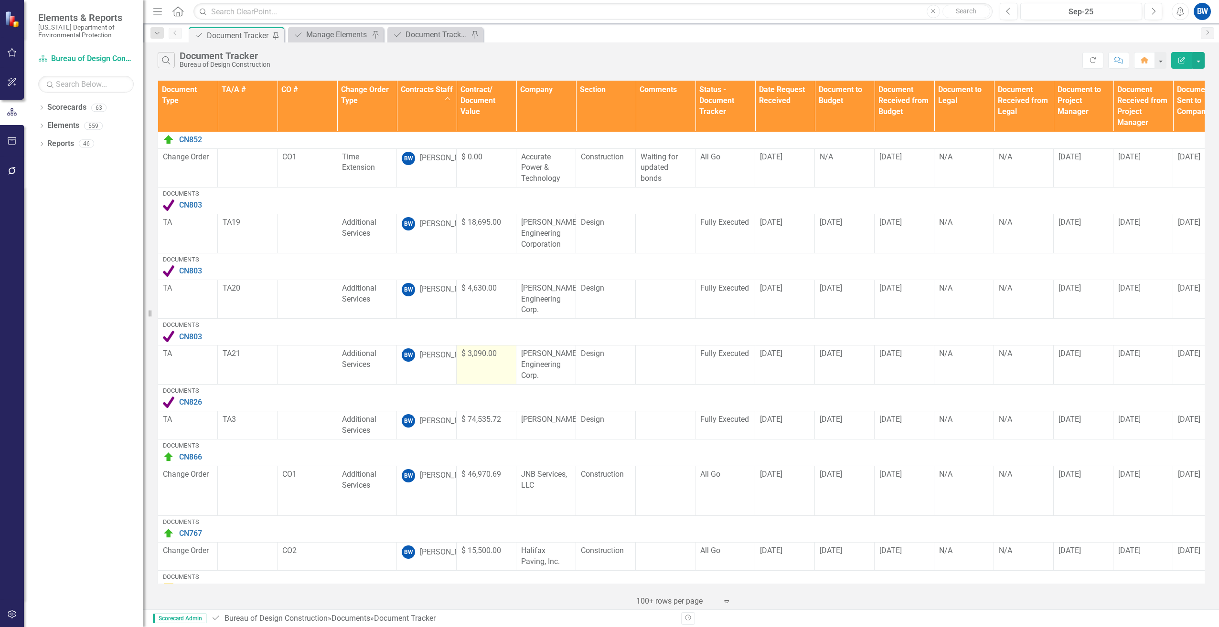
scroll to position [812, 0]
